Goal: Navigation & Orientation: Find specific page/section

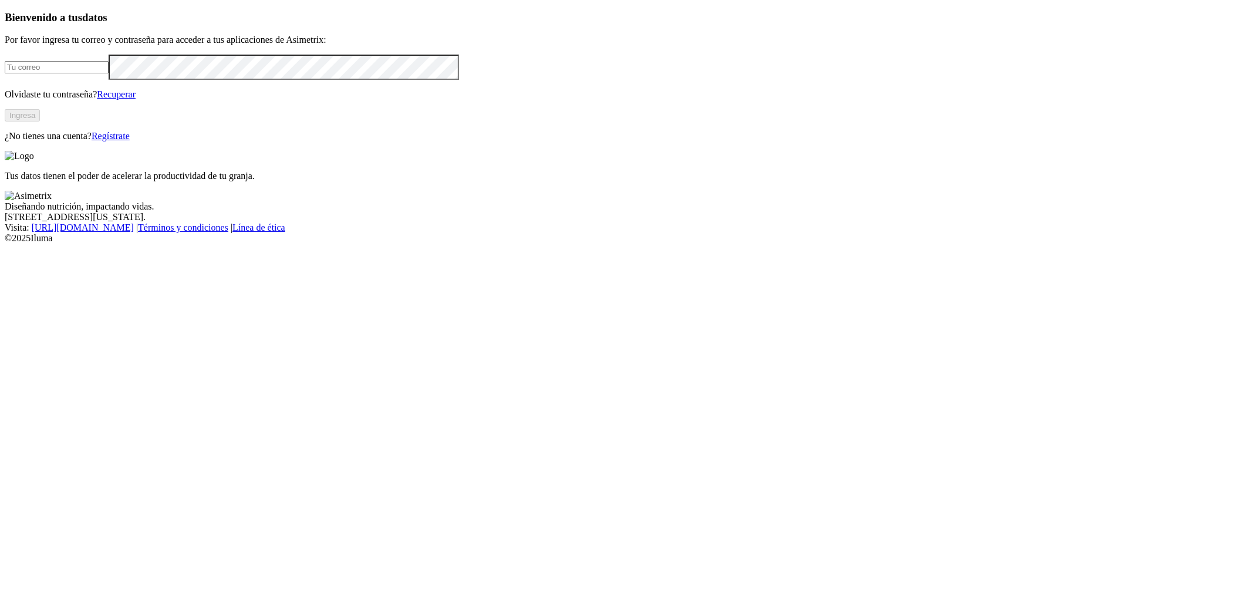
type input "[PERSON_NAME][EMAIL_ADDRESS][PERSON_NAME][DOMAIN_NAME]"
drag, startPoint x: 235, startPoint y: 326, endPoint x: 229, endPoint y: 330, distance: 6.3
click at [40, 121] on button "Ingresa" at bounding box center [22, 115] width 35 height 12
